Goal: Transaction & Acquisition: Purchase product/service

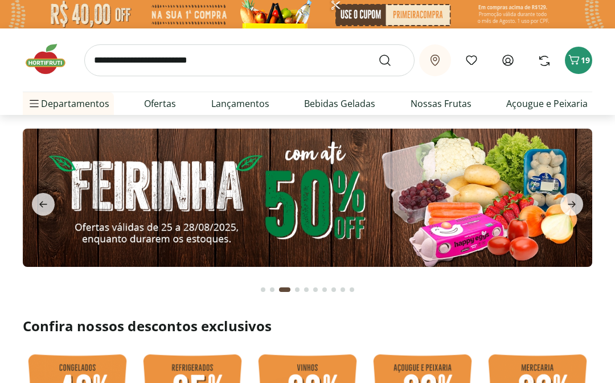
click at [578, 63] on icon "Carrinho" at bounding box center [574, 60] width 11 height 10
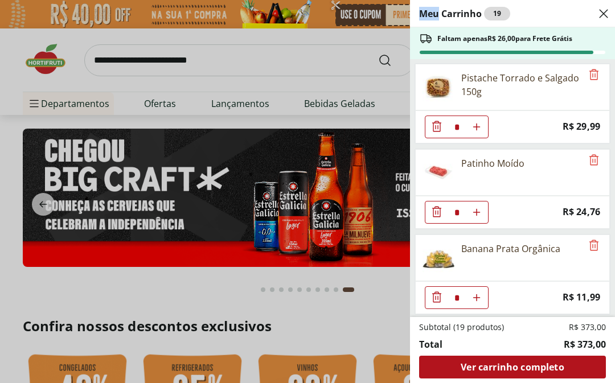
scroll to position [771, 0]
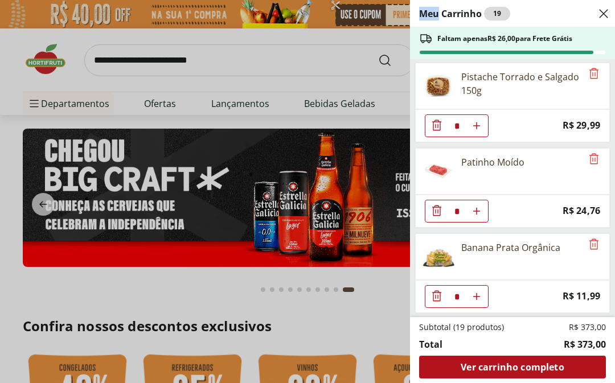
click at [7, 100] on div "Meu Carrinho 19 Faltam apenas R$ 26,00 para Frete Grátis Coco Seco Ralado * Pri…" at bounding box center [307, 191] width 615 height 383
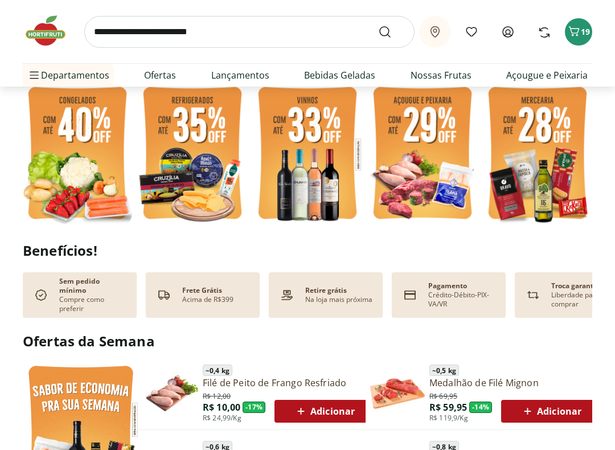
scroll to position [274, 0]
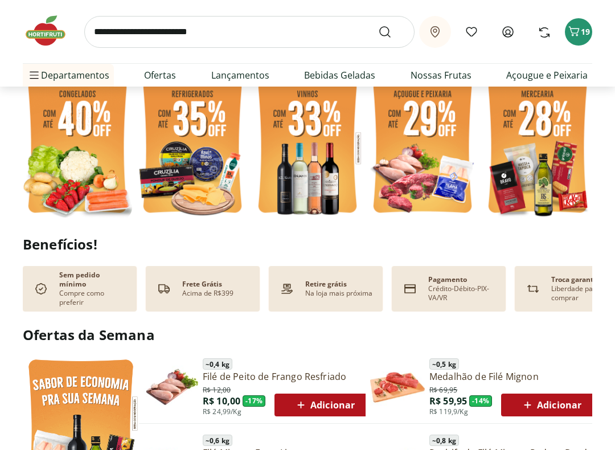
click at [588, 40] on button "19" at bounding box center [578, 31] width 27 height 27
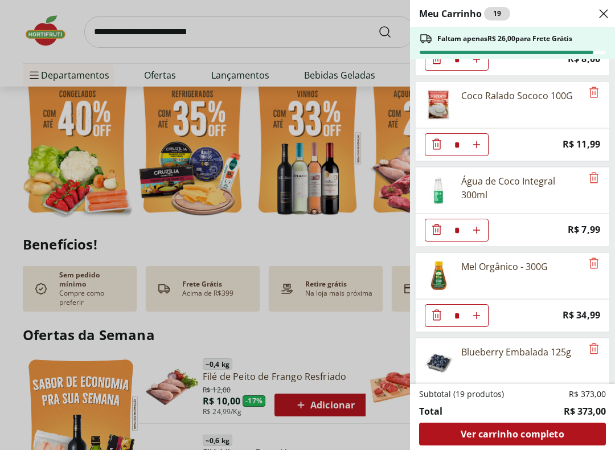
scroll to position [112, 0]
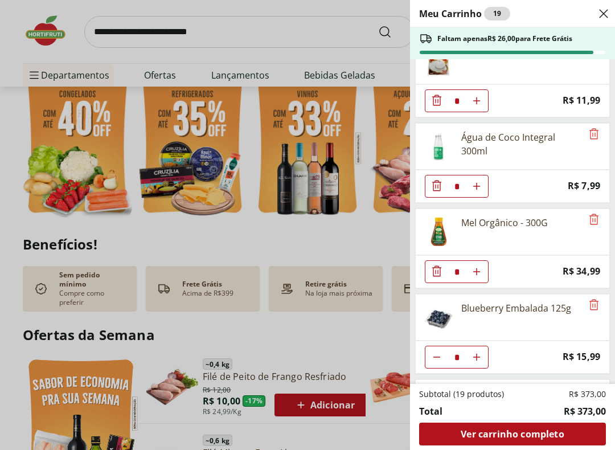
click at [241, 2] on div "Meu Carrinho 19 Faltam apenas R$ 26,00 para Frete Grátis Coco Seco Ralado * Pri…" at bounding box center [307, 225] width 615 height 450
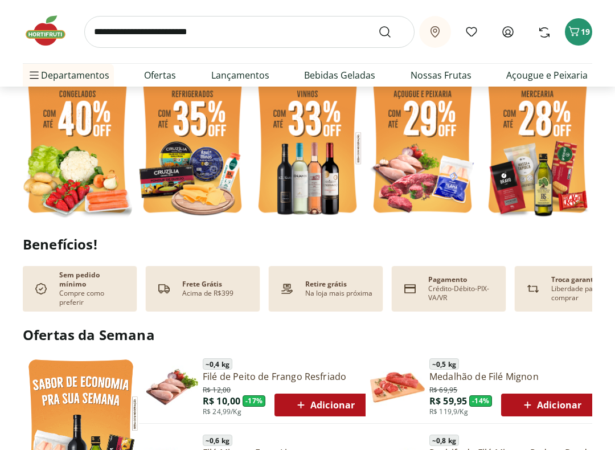
click at [583, 32] on span "19" at bounding box center [585, 31] width 9 height 11
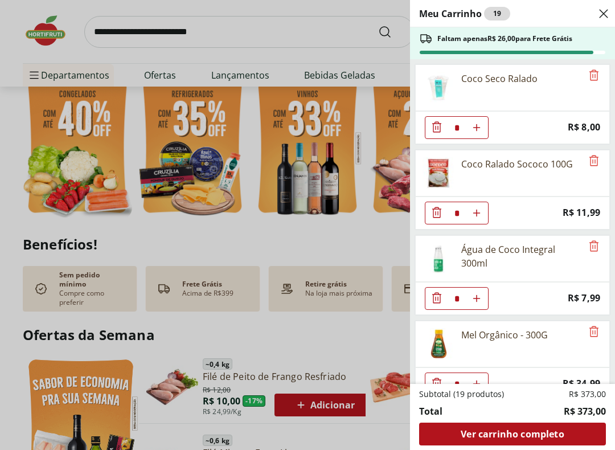
click at [593, 329] on icon "Remove" at bounding box center [594, 332] width 14 height 14
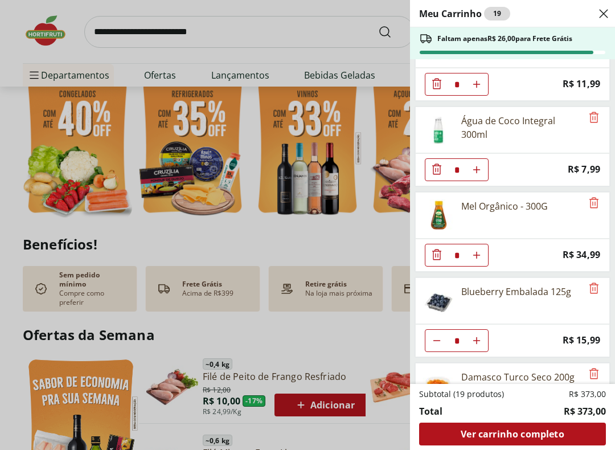
scroll to position [130, 0]
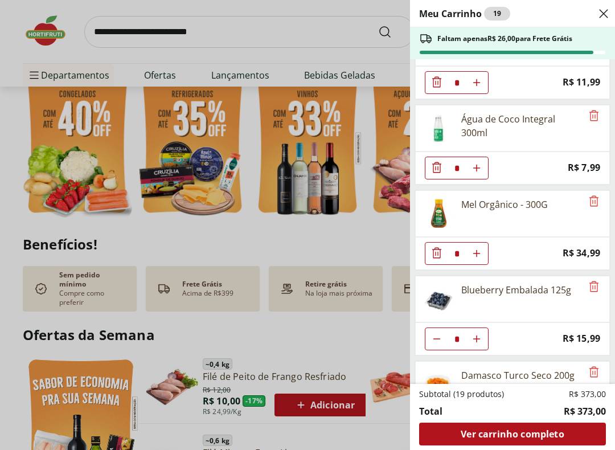
click at [588, 206] on icon "Remove" at bounding box center [594, 201] width 14 height 14
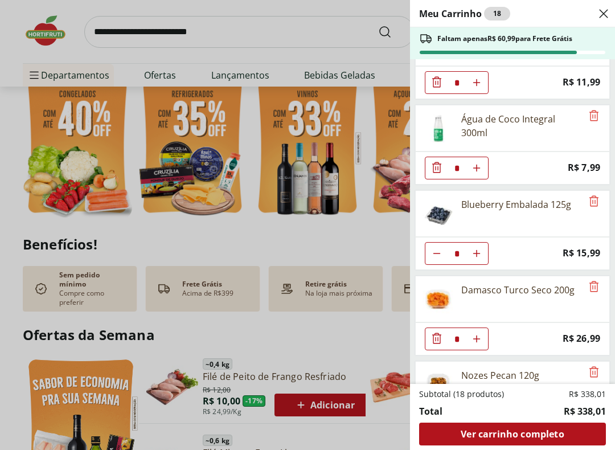
click at [597, 284] on icon "Remove" at bounding box center [594, 287] width 14 height 14
click at [596, 285] on icon "Remove" at bounding box center [594, 287] width 14 height 14
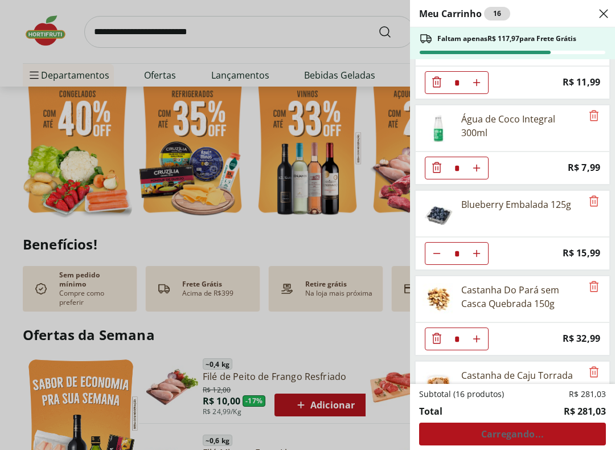
click at [598, 285] on icon "Remove" at bounding box center [594, 287] width 14 height 14
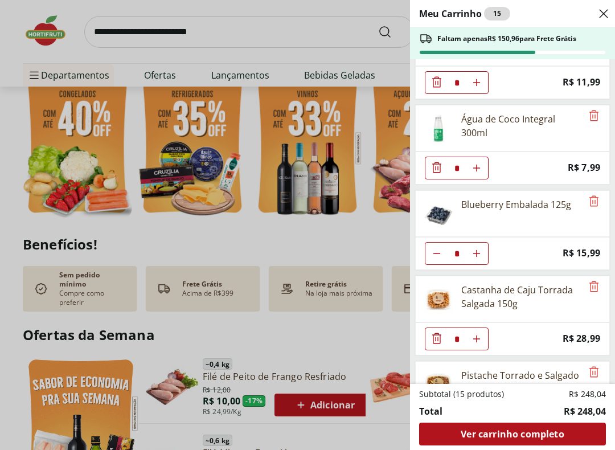
click at [598, 284] on icon "Remove" at bounding box center [594, 287] width 14 height 14
click at [598, 289] on icon "Remove" at bounding box center [594, 287] width 14 height 14
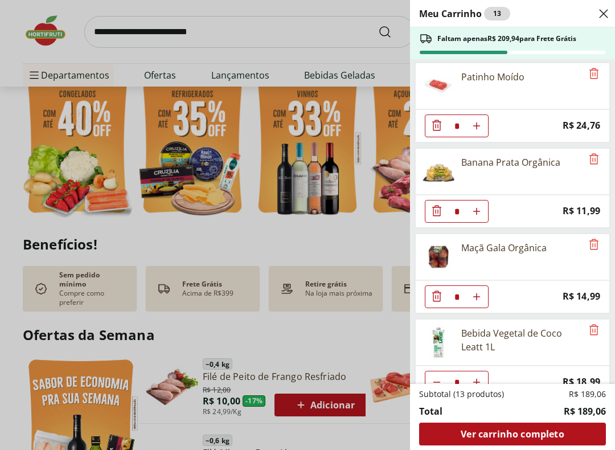
scroll to position [342, 0]
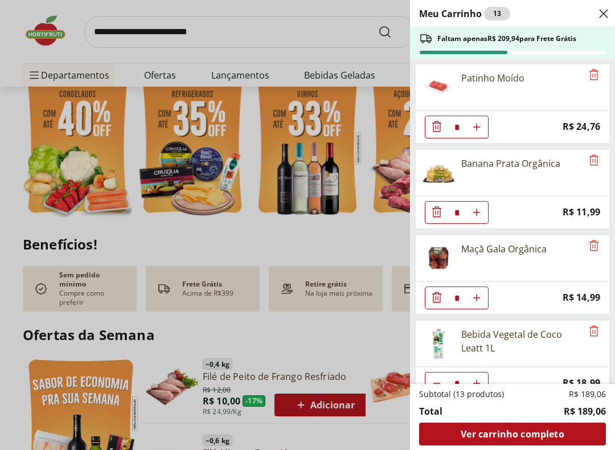
click at [595, 74] on icon "Remove" at bounding box center [594, 75] width 14 height 14
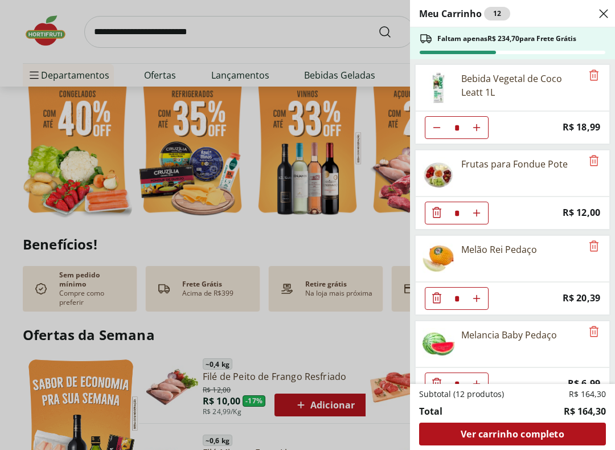
scroll to position [514, 0]
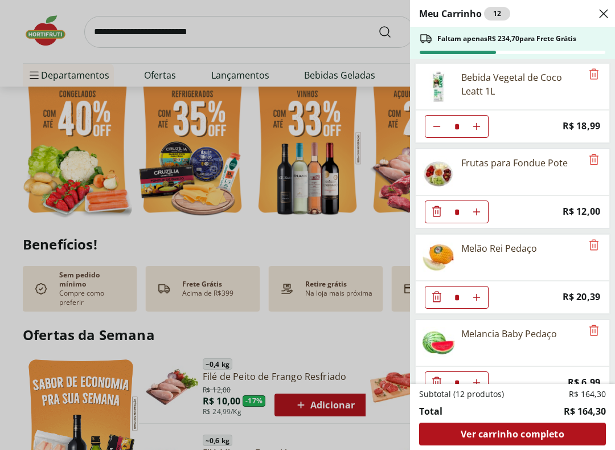
click at [554, 383] on div "Ver carrinho completo" at bounding box center [512, 434] width 187 height 23
